Goal: Task Accomplishment & Management: Use online tool/utility

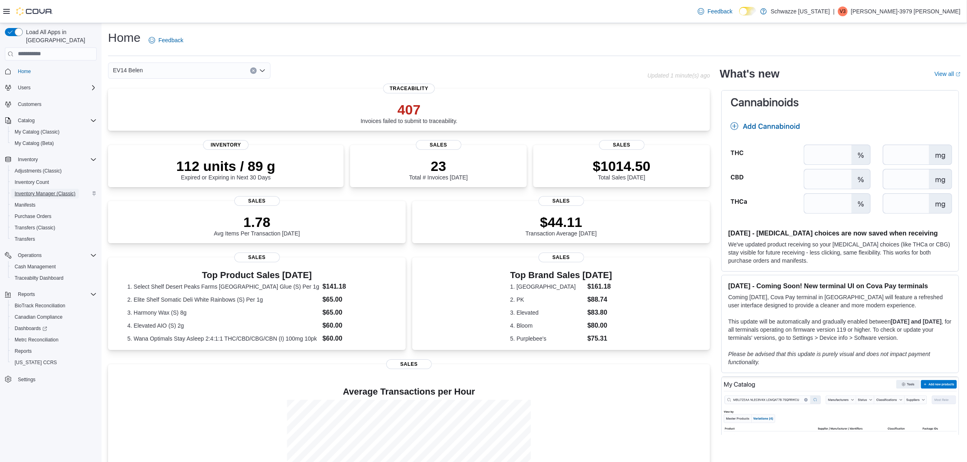
click at [44, 190] on span "Inventory Manager (Classic)" at bounding box center [45, 193] width 61 height 6
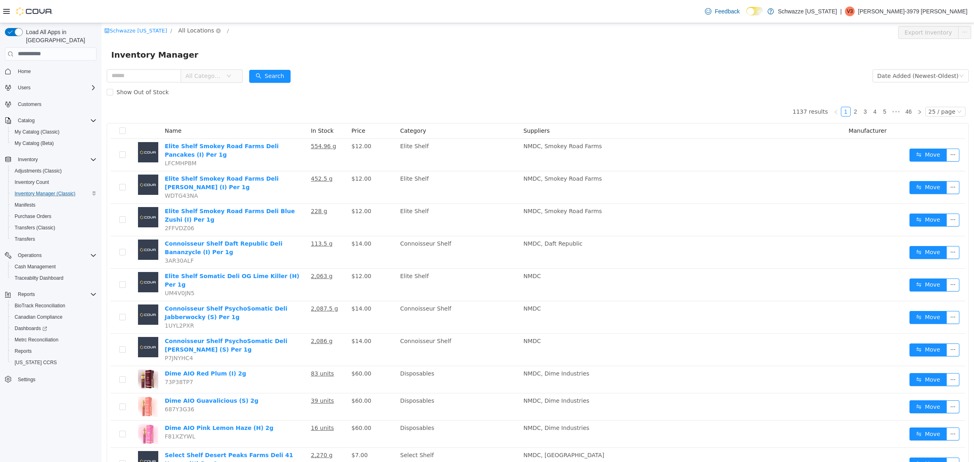
click at [200, 31] on span "All Locations" at bounding box center [196, 30] width 36 height 9
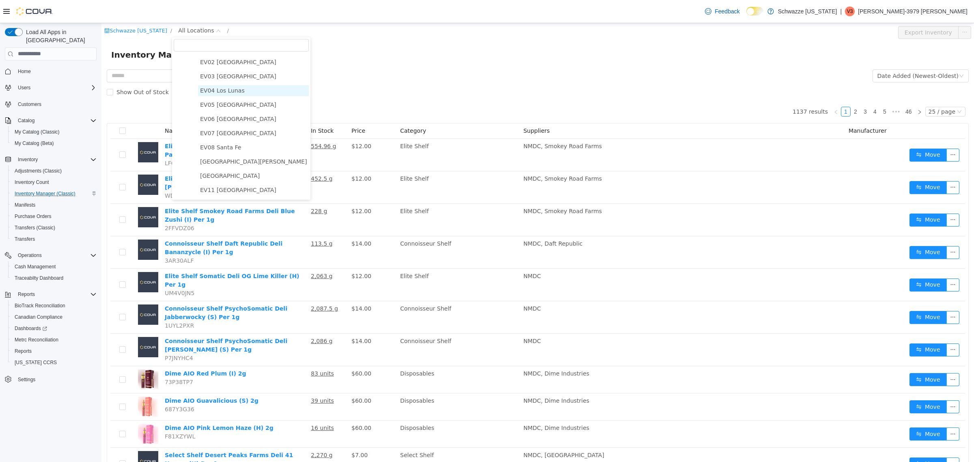
scroll to position [102, 0]
click at [222, 158] on span "EV14 Belen" at bounding box center [216, 157] width 32 height 6
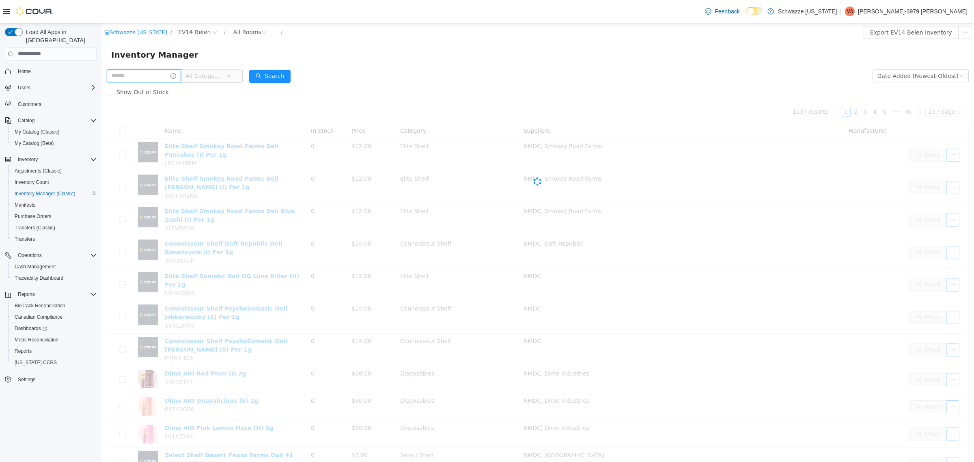
drag, startPoint x: 134, startPoint y: 78, endPoint x: 126, endPoint y: 78, distance: 8.1
click at [131, 78] on input "text" at bounding box center [144, 75] width 74 height 13
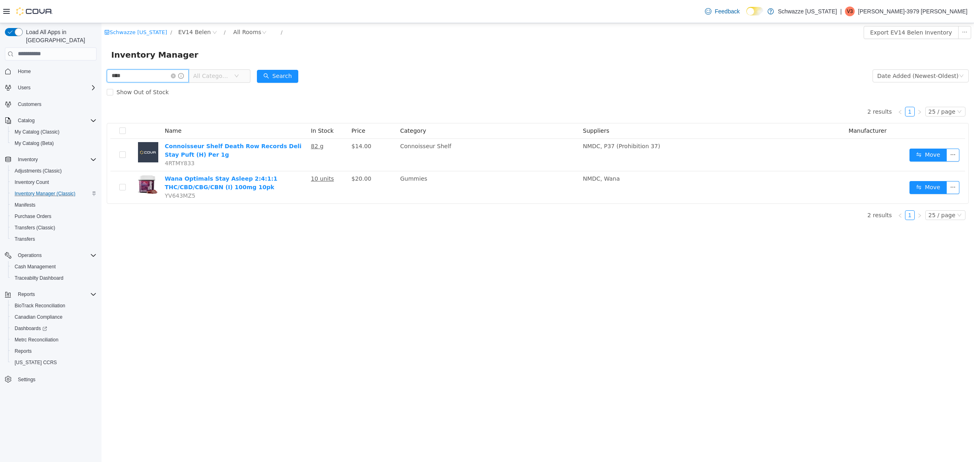
type input "****"
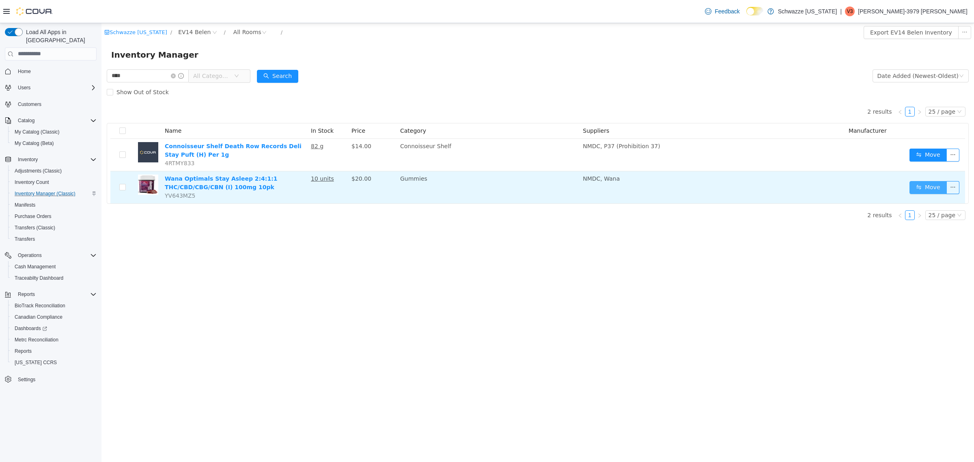
click at [929, 184] on button "Move" at bounding box center [928, 187] width 37 height 13
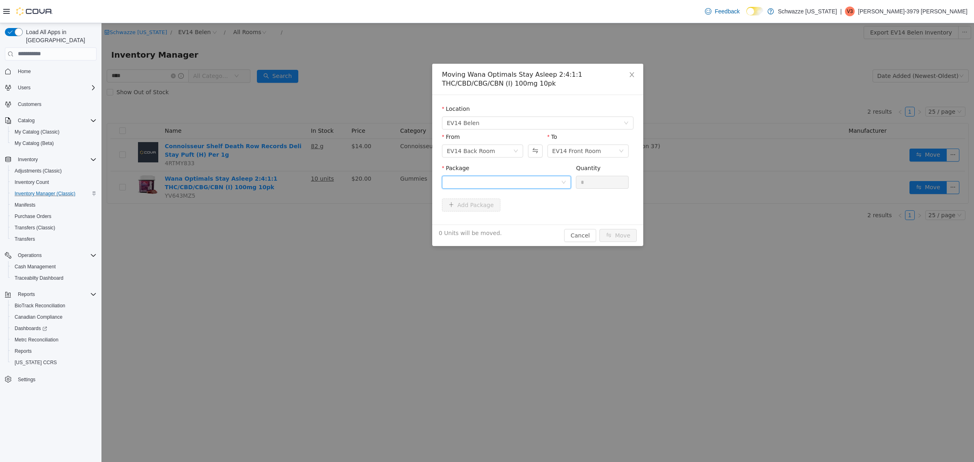
click at [528, 184] on div at bounding box center [504, 182] width 114 height 12
click at [486, 217] on span "Quantity : 10 Units" at bounding box center [472, 220] width 50 height 6
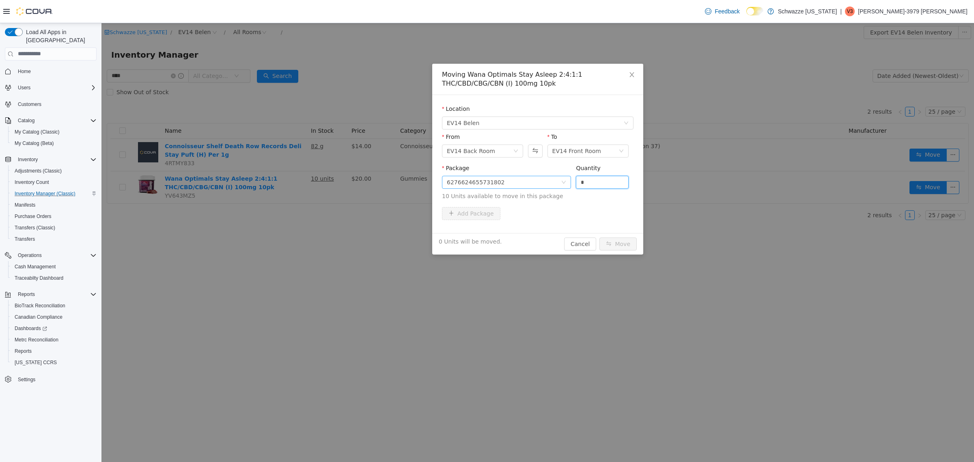
drag, startPoint x: 592, startPoint y: 183, endPoint x: 503, endPoint y: 183, distance: 88.1
click at [505, 183] on span "Package 6276624655731802 Quantity * 10 Units available to move in this package" at bounding box center [538, 182] width 192 height 36
type input "**"
click at [600, 237] on button "Move" at bounding box center [618, 243] width 37 height 13
